Goal: Find specific page/section: Find specific page/section

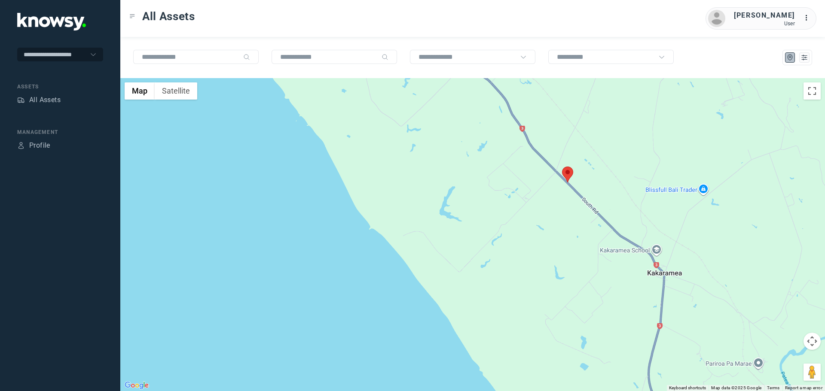
click at [562, 167] on area at bounding box center [562, 167] width 0 height 0
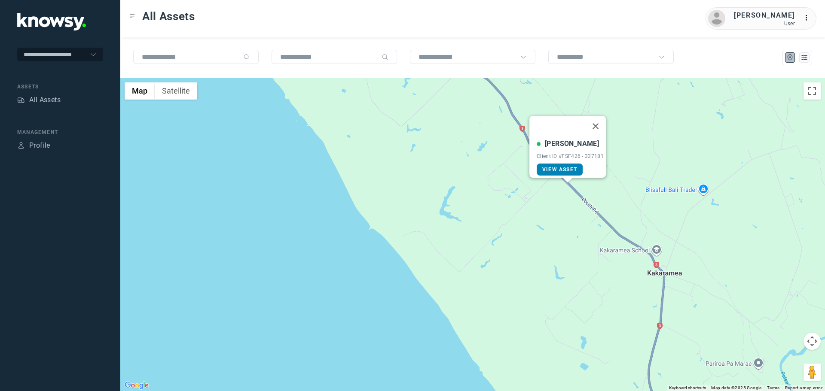
click at [568, 167] on span "View Asset" at bounding box center [559, 170] width 35 height 6
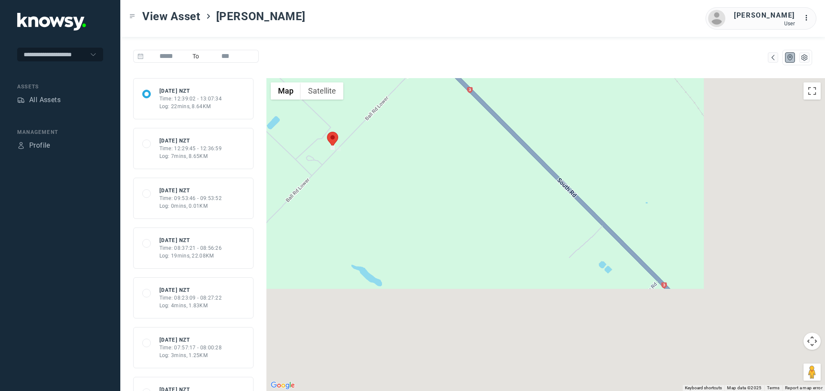
drag, startPoint x: 605, startPoint y: 328, endPoint x: 400, endPoint y: 134, distance: 281.7
click at [400, 134] on div at bounding box center [545, 234] width 559 height 313
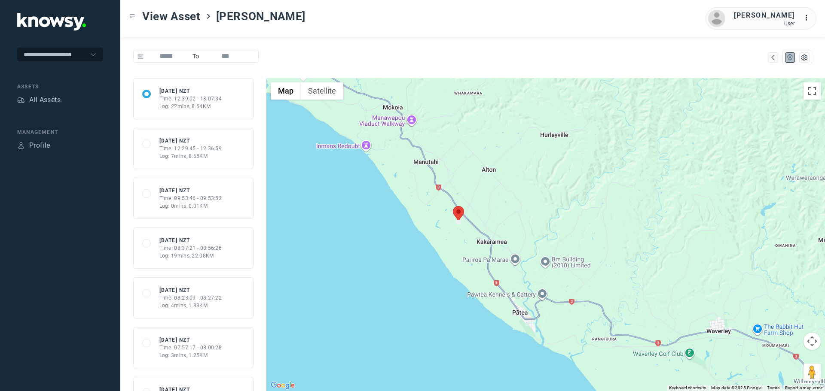
drag, startPoint x: 410, startPoint y: 339, endPoint x: 480, endPoint y: 284, distance: 89.6
click at [480, 284] on div at bounding box center [545, 234] width 559 height 313
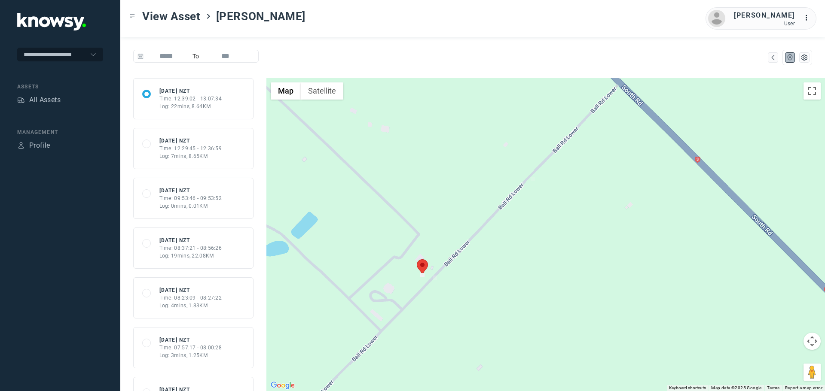
click at [211, 153] on div "Log: 7mins, 8.65KM" at bounding box center [190, 157] width 63 height 8
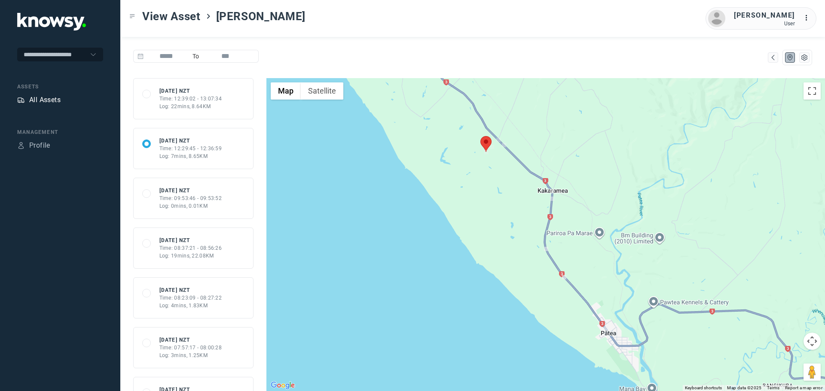
click at [36, 101] on div "All Assets" at bounding box center [44, 100] width 31 height 10
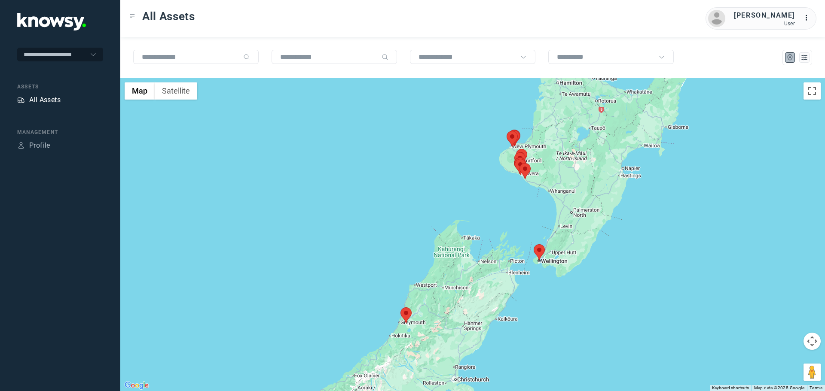
click at [53, 103] on div "All Assets" at bounding box center [44, 100] width 31 height 10
